Goal: Check status: Check status

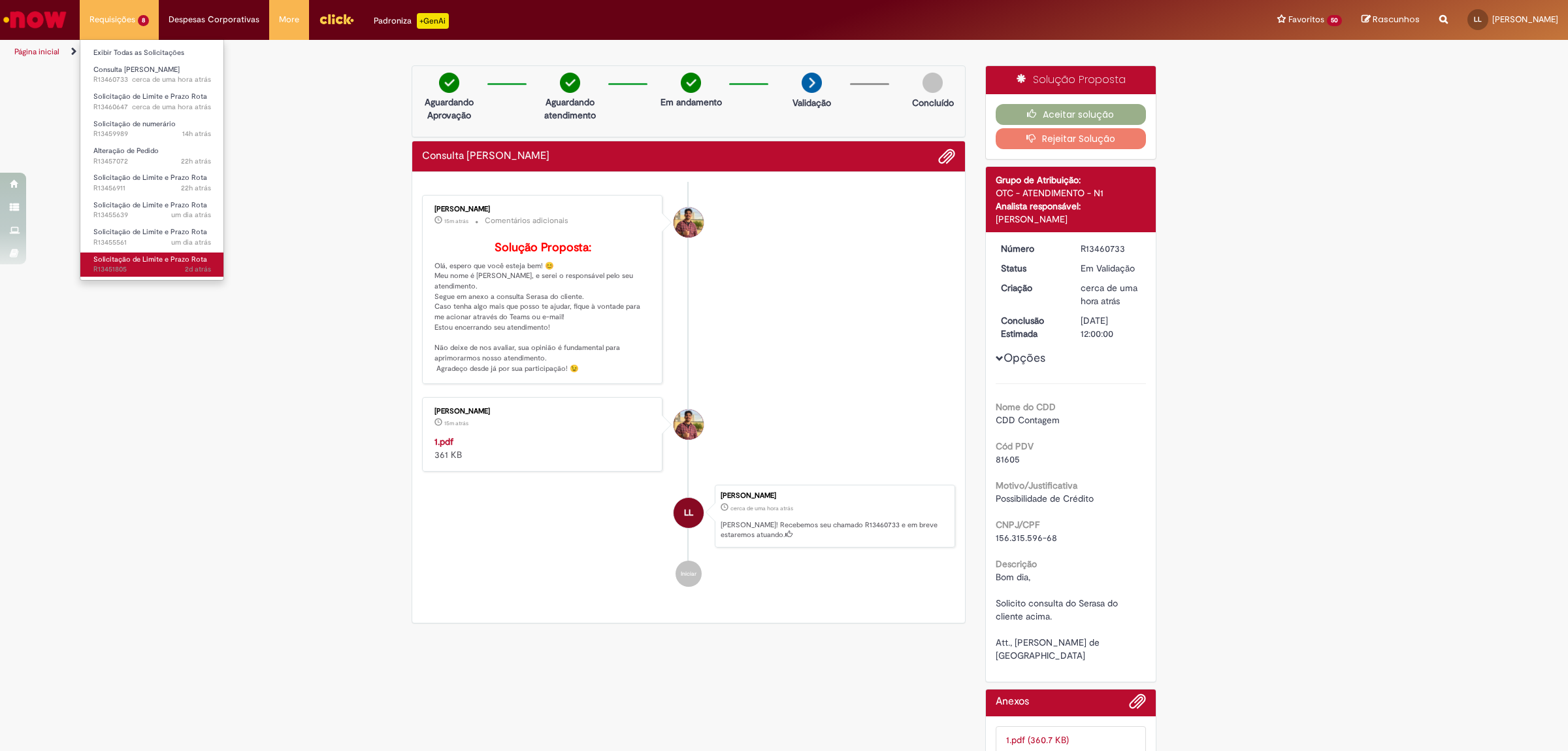
click at [173, 262] on span "Solicitação de Limite e Prazo Rota" at bounding box center [150, 259] width 114 height 10
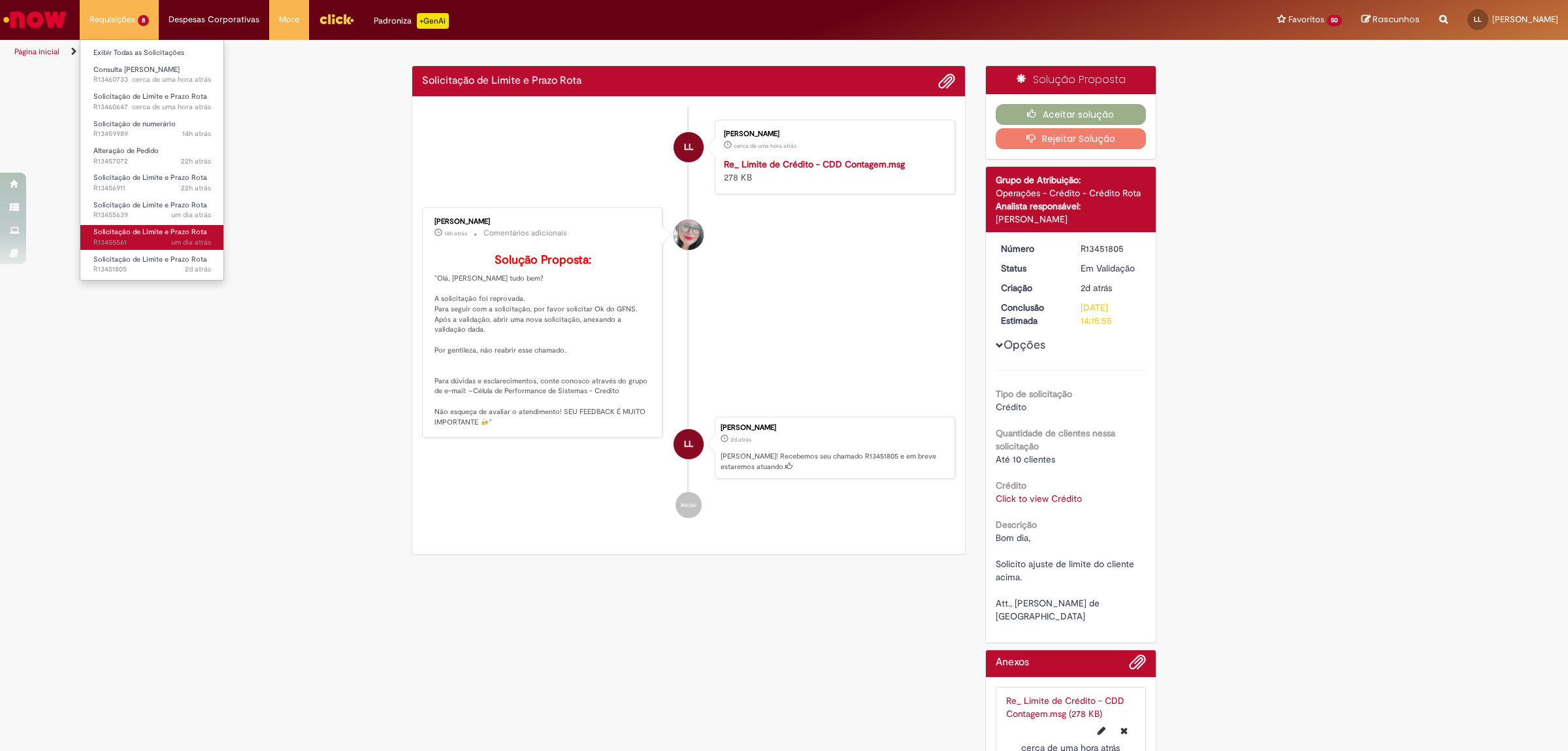
click at [157, 238] on span "um dia atrás um dia atrás R13455561" at bounding box center [152, 243] width 117 height 11
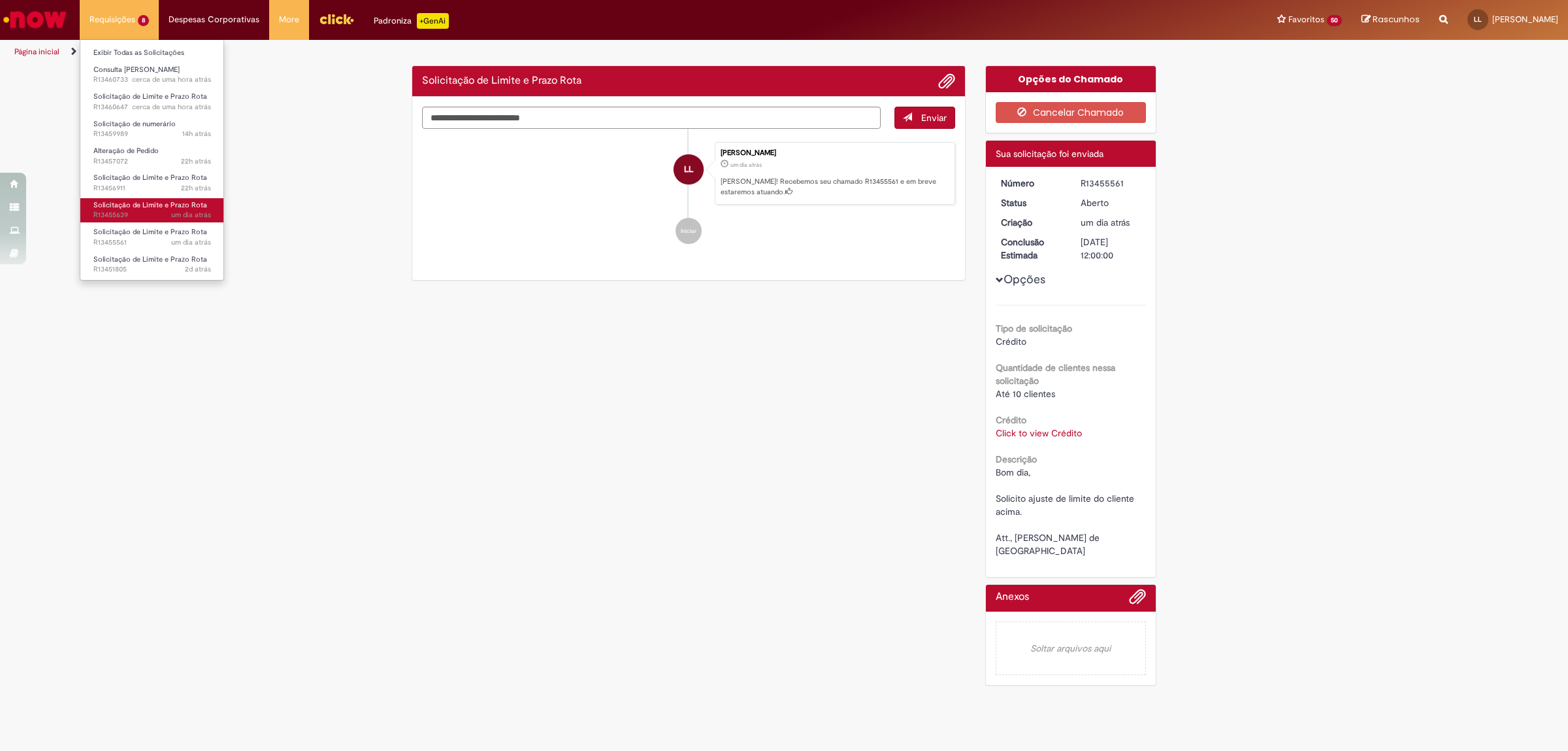
click at [150, 213] on span "um dia atrás um dia atrás R13455639" at bounding box center [152, 215] width 117 height 11
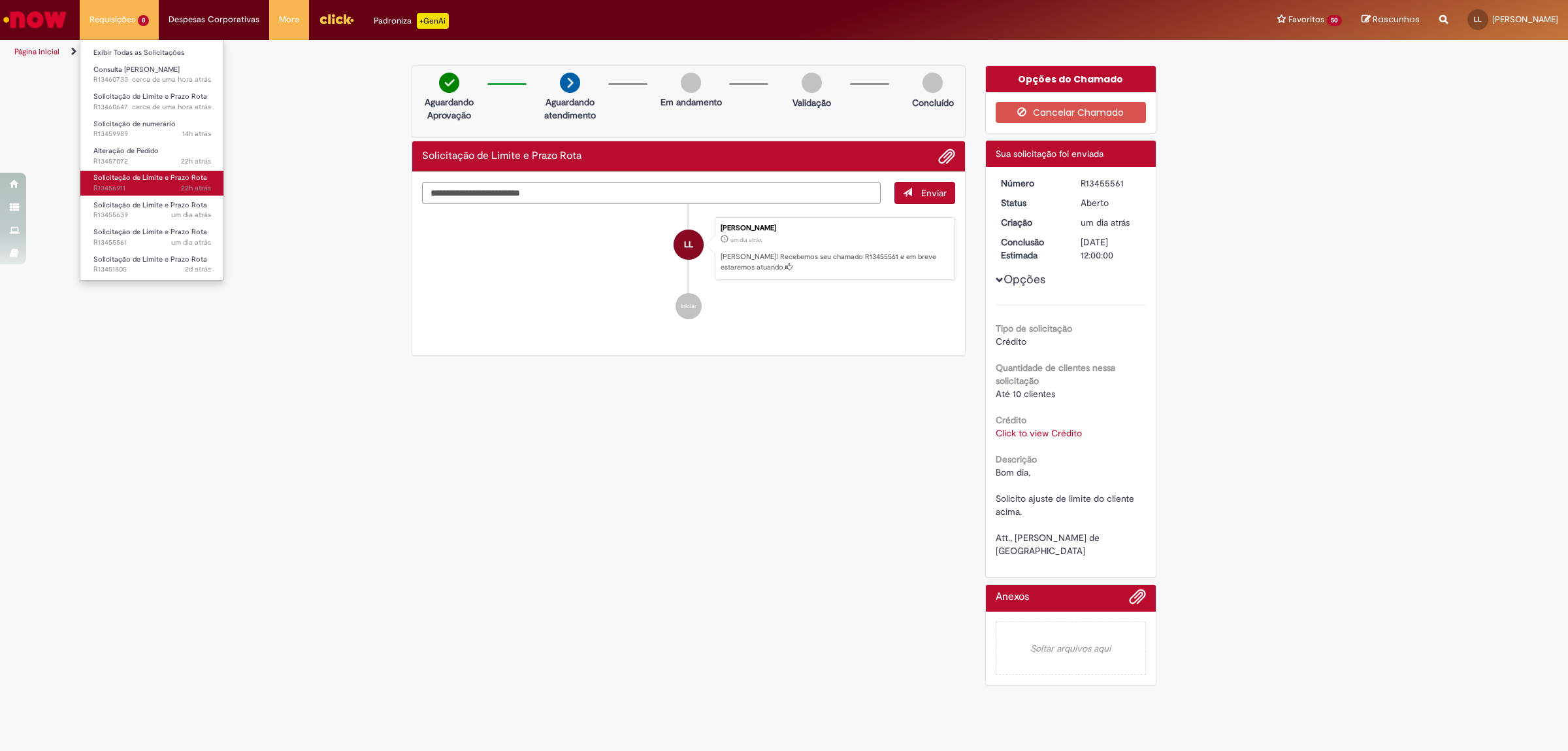
click at [144, 186] on span "22h atrás 22 horas atrás R13456911" at bounding box center [152, 189] width 117 height 11
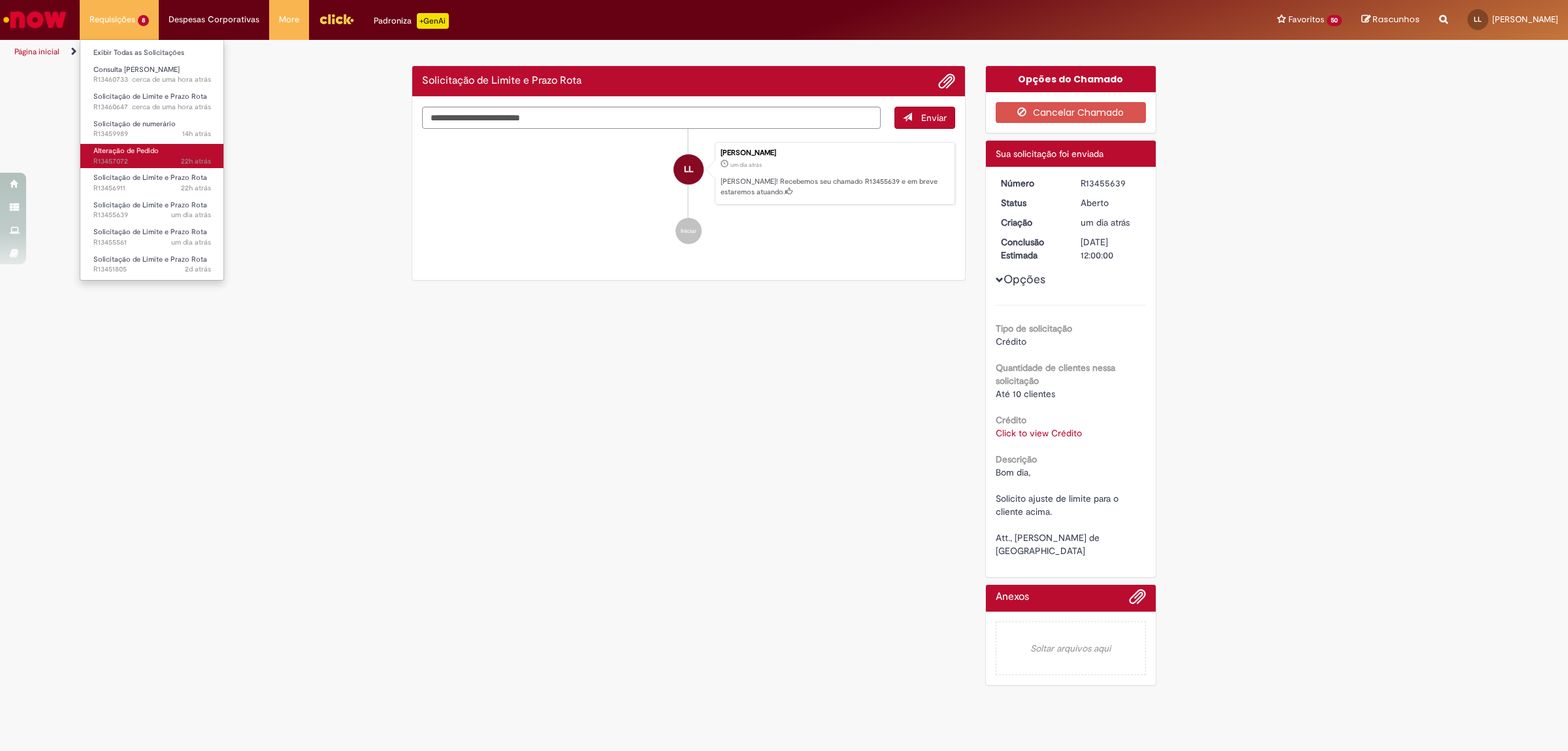
click at [142, 160] on span "22h atrás 22 horas atrás R13457072" at bounding box center [152, 162] width 117 height 11
click at [152, 128] on span "Solicitação de numerário" at bounding box center [134, 124] width 83 height 10
